Goal: Information Seeking & Learning: Find specific fact

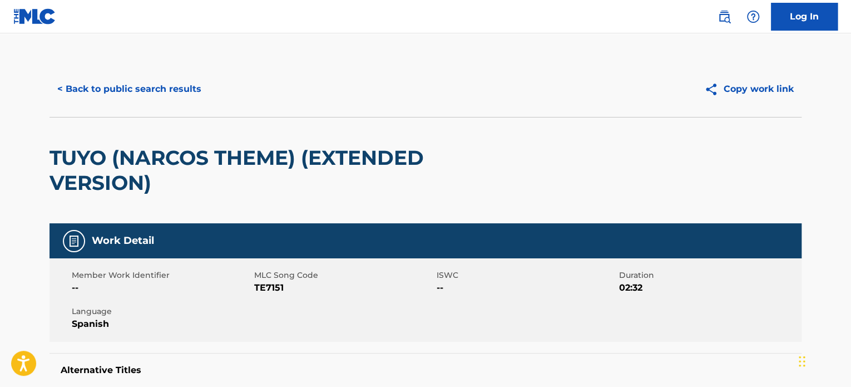
click at [166, 88] on button "< Back to public search results" at bounding box center [130, 89] width 160 height 28
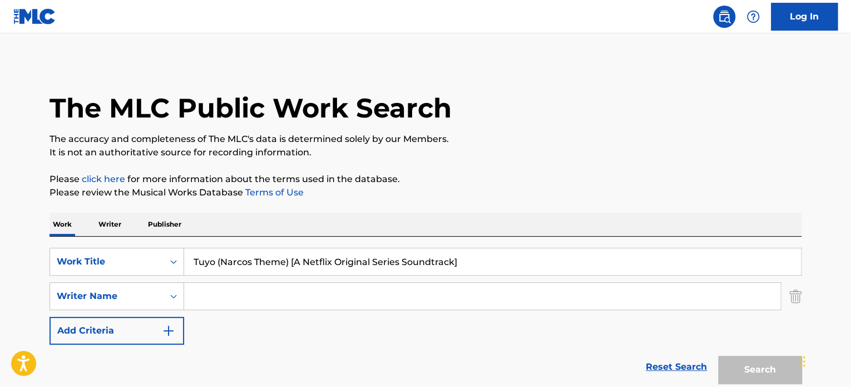
scroll to position [203, 0]
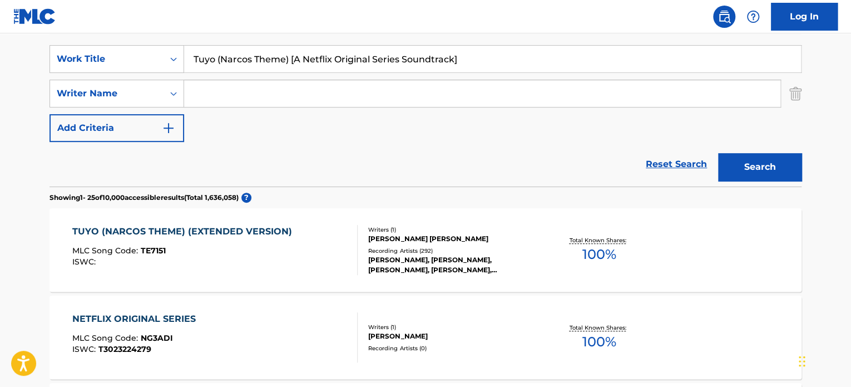
click at [512, 48] on input "Tuyo (Narcos Theme) [A Netflix Original Series Soundtrack]" at bounding box center [492, 59] width 617 height 27
paste input "UNA TIPA COME ME"
type input "Tuyo"
paste input "UNA TIPA COME ME"
type input "UNA TIPA COME ME"
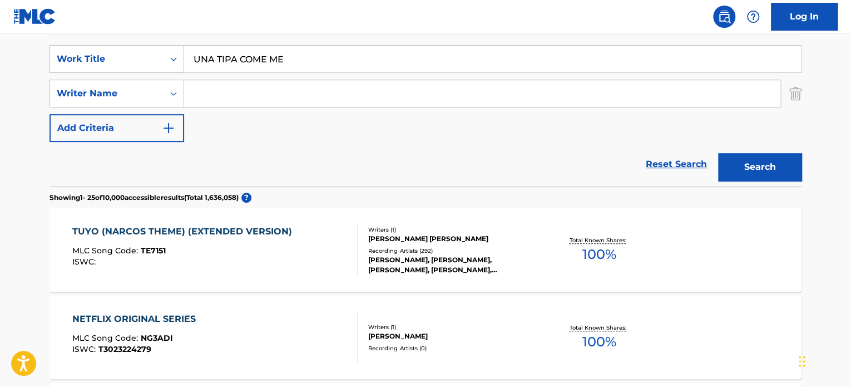
click at [408, 99] on input "Search Form" at bounding box center [482, 93] width 597 height 27
type input "p"
type input "o"
click at [718, 153] on button "Search" at bounding box center [759, 167] width 83 height 28
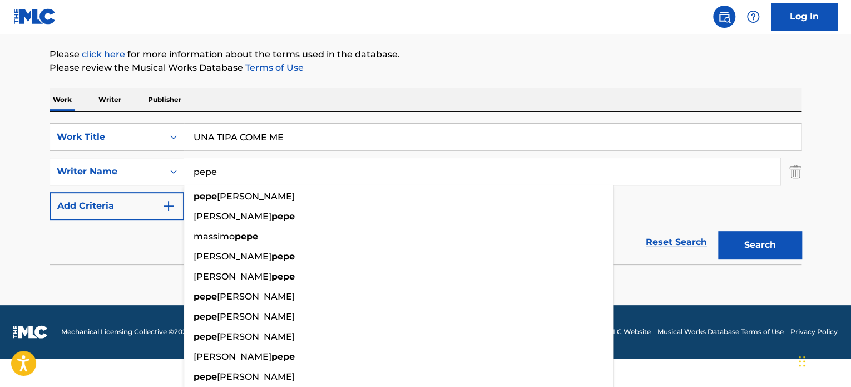
type input "pepe"
click at [718, 231] on button "Search" at bounding box center [759, 245] width 83 height 28
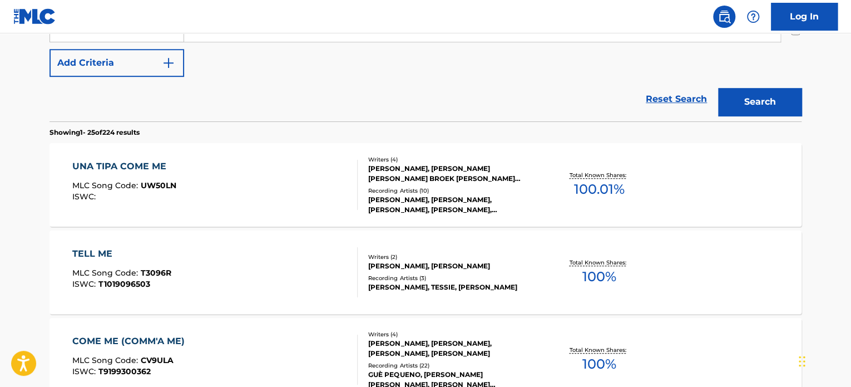
scroll to position [285, 0]
